Goal: Task Accomplishment & Management: Complete application form

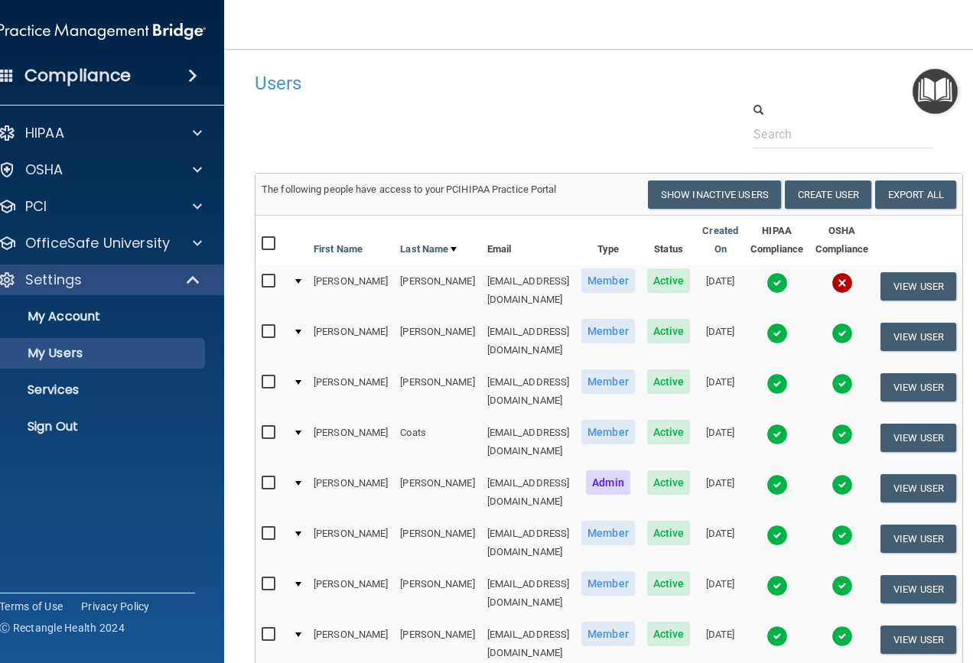
select select "20"
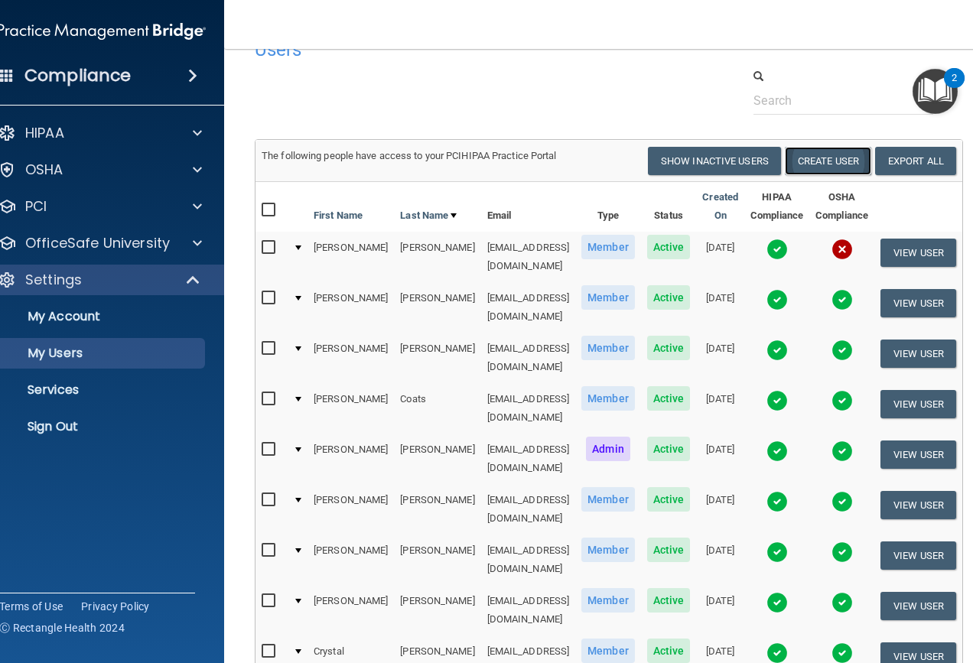
click at [819, 165] on button "Create User" at bounding box center [828, 161] width 86 height 28
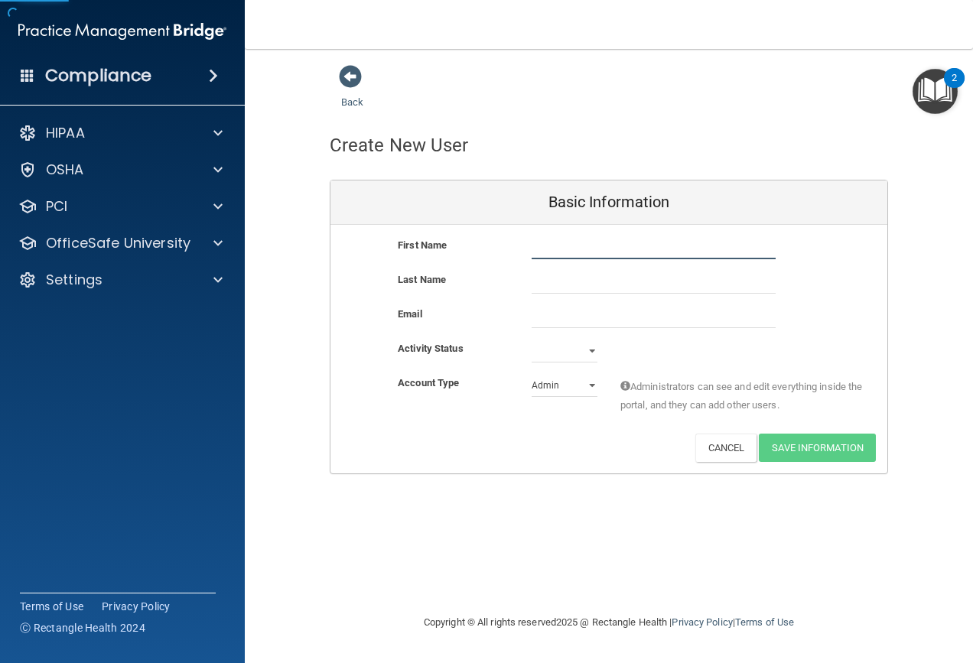
click at [561, 242] on input "text" at bounding box center [653, 247] width 244 height 23
type input "Baylee"
type input "[PERSON_NAME]"
type input "Baylee"
click at [571, 311] on input "email" at bounding box center [653, 316] width 244 height 23
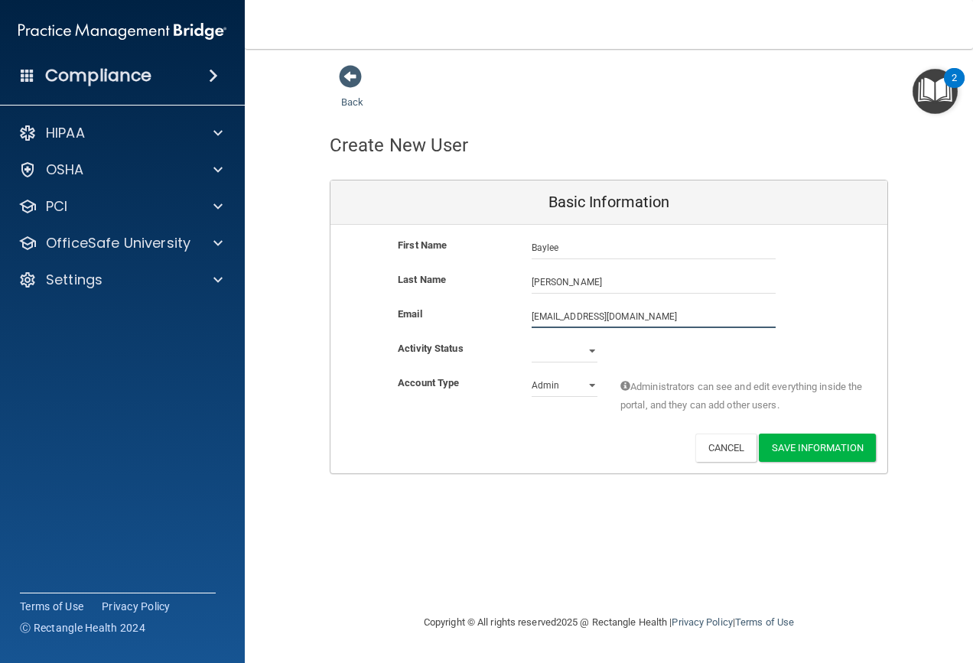
type input "[EMAIL_ADDRESS][DOMAIN_NAME]"
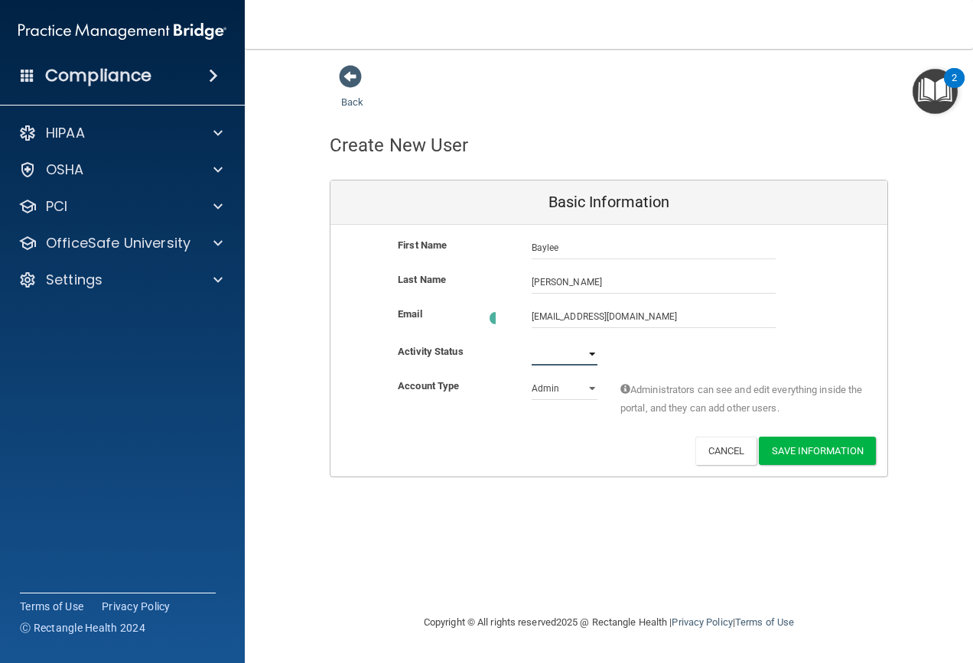
click at [573, 356] on select "Active Inactive" at bounding box center [564, 354] width 66 height 23
select select "active"
click at [531, 340] on select "Active Inactive" at bounding box center [564, 351] width 66 height 23
click at [571, 389] on select "Admin Member" at bounding box center [564, 385] width 66 height 23
select select "practice_member"
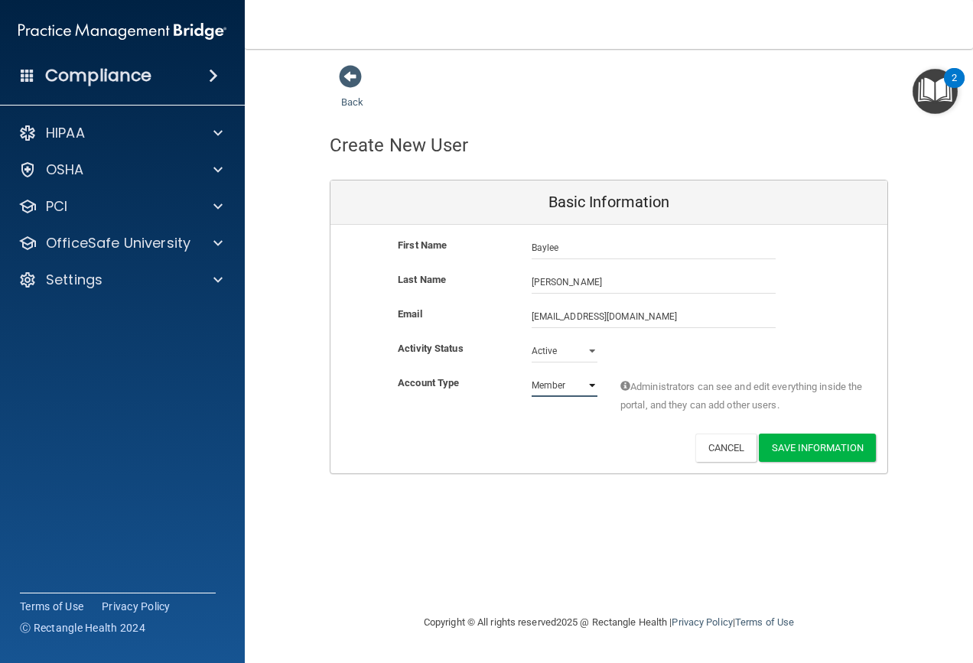
click at [531, 374] on select "Admin Member" at bounding box center [564, 385] width 66 height 23
click at [807, 453] on button "Save Information" at bounding box center [817, 448] width 117 height 28
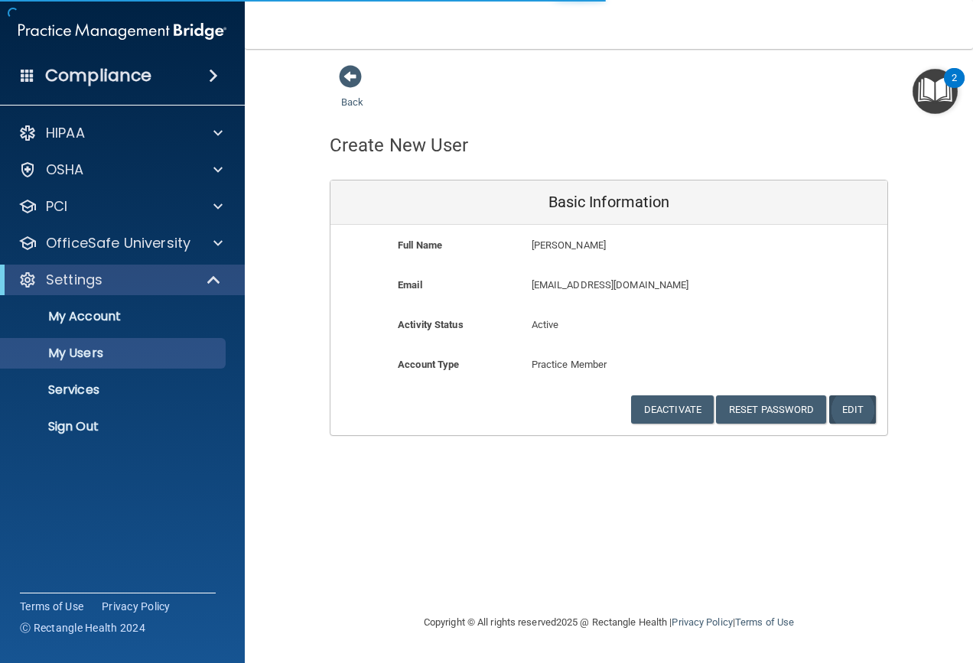
select select "20"
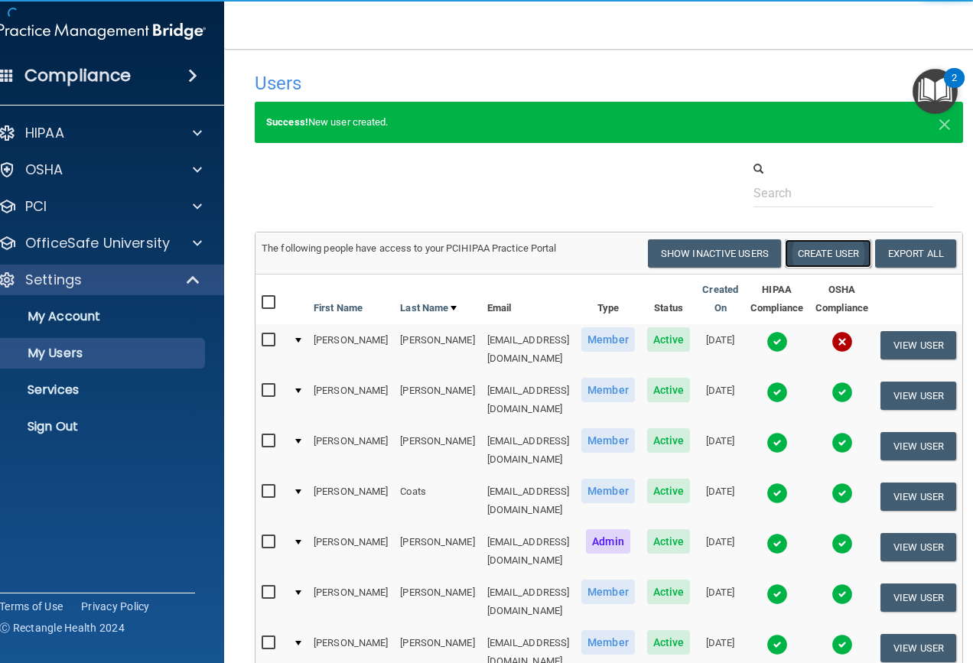
click at [804, 258] on button "Create User" at bounding box center [828, 253] width 86 height 28
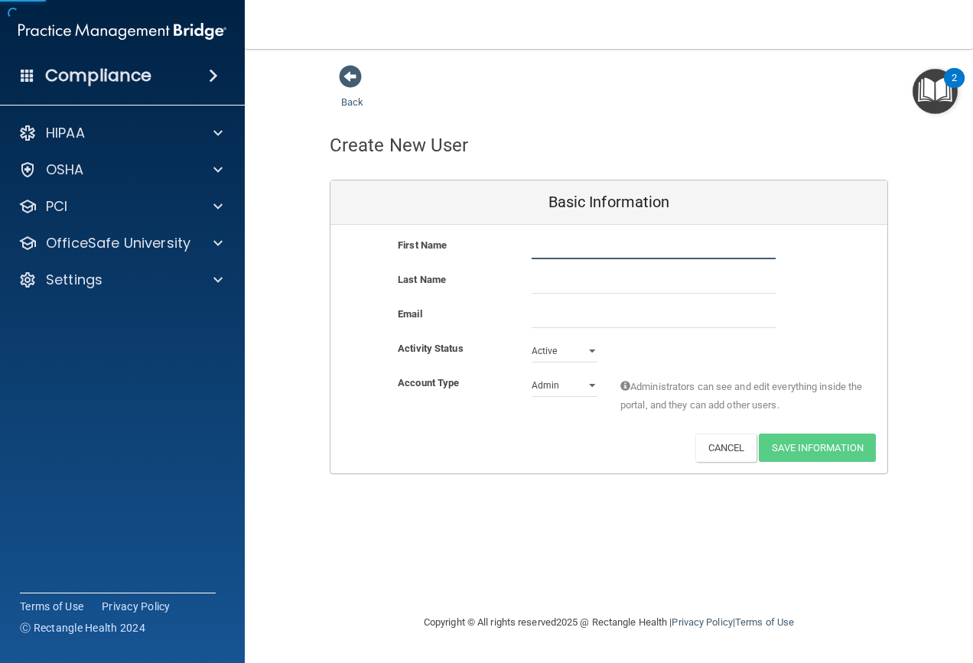
click at [535, 249] on input "text" at bounding box center [653, 247] width 244 height 23
type input "[PERSON_NAME]"
type input "Coats"
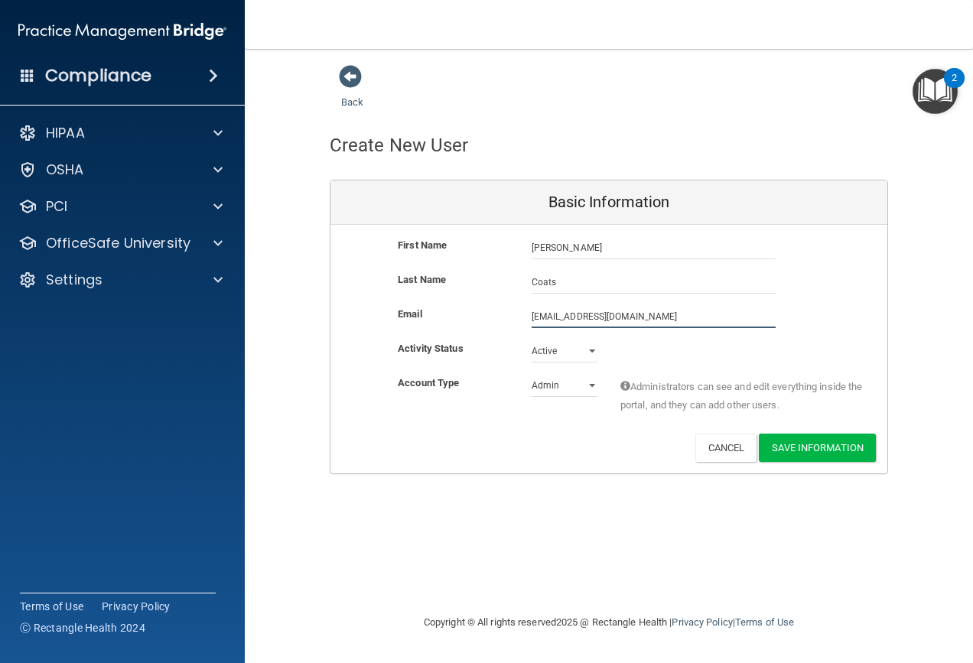
type input "[EMAIL_ADDRESS][DOMAIN_NAME]"
click at [559, 391] on select "Admin Member" at bounding box center [564, 385] width 66 height 23
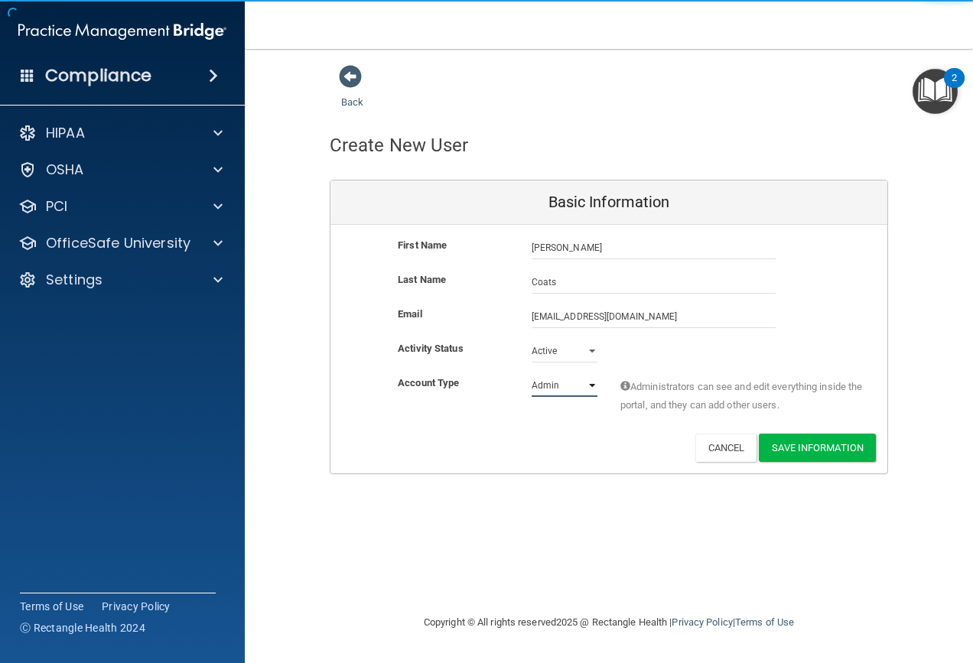
select select "practice_member"
click at [531, 374] on select "Admin Member" at bounding box center [564, 385] width 66 height 23
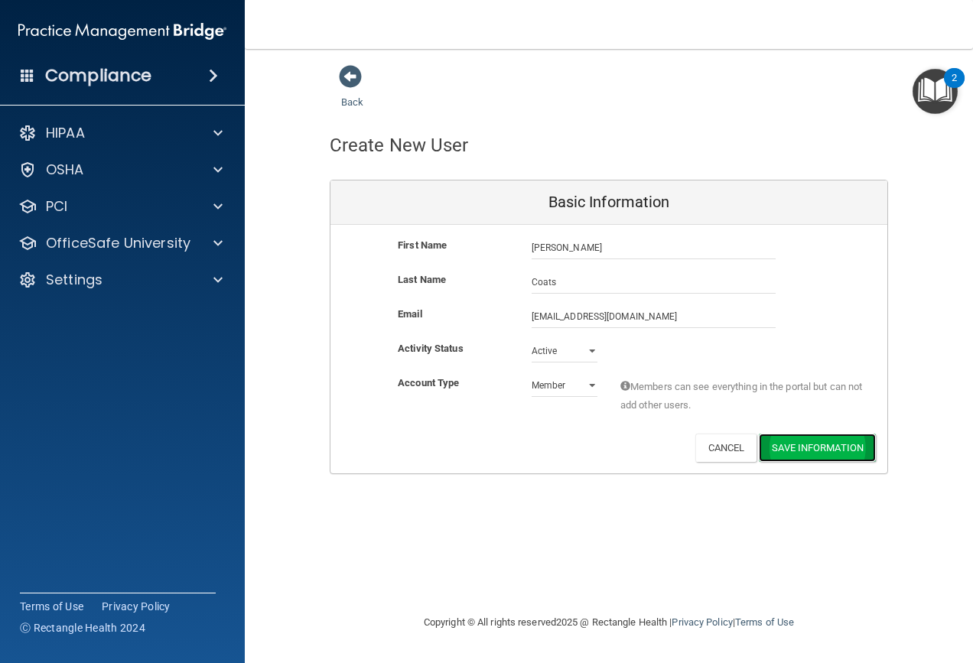
click at [806, 447] on button "Save Information" at bounding box center [817, 448] width 117 height 28
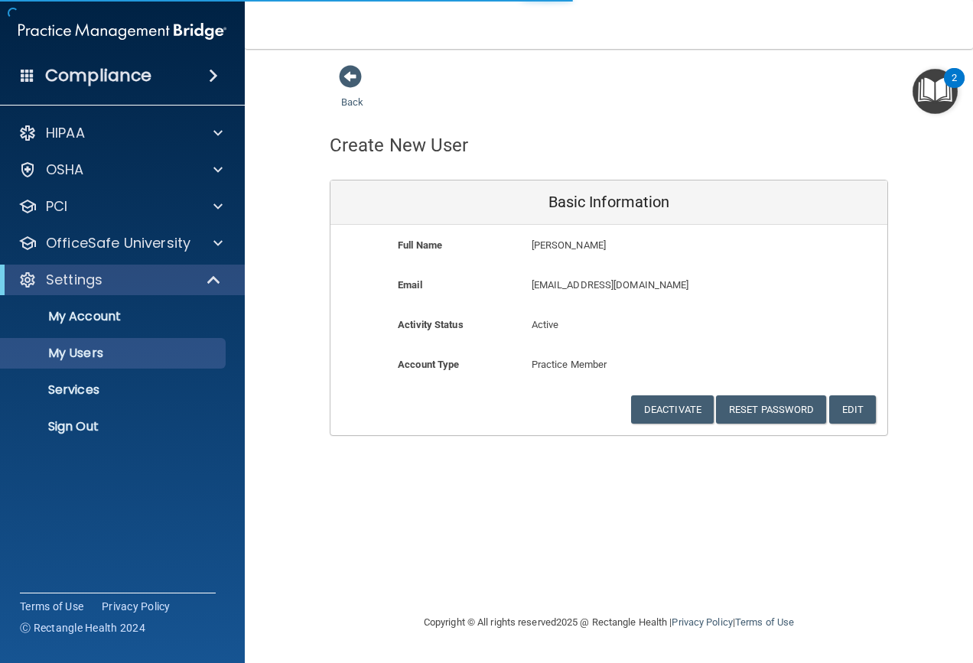
select select "20"
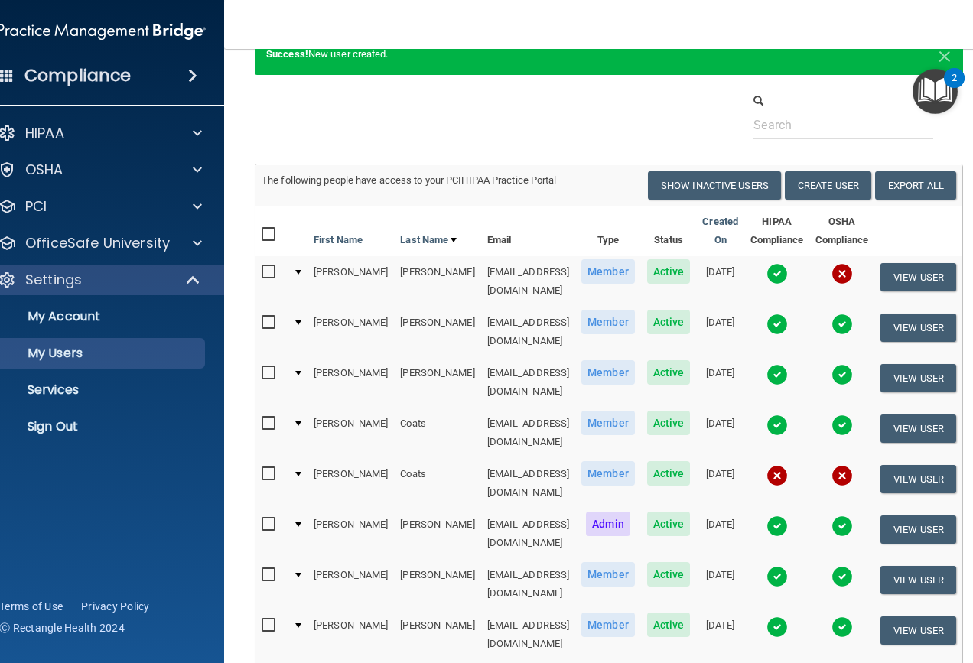
scroll to position [229, 0]
